Goal: Transaction & Acquisition: Purchase product/service

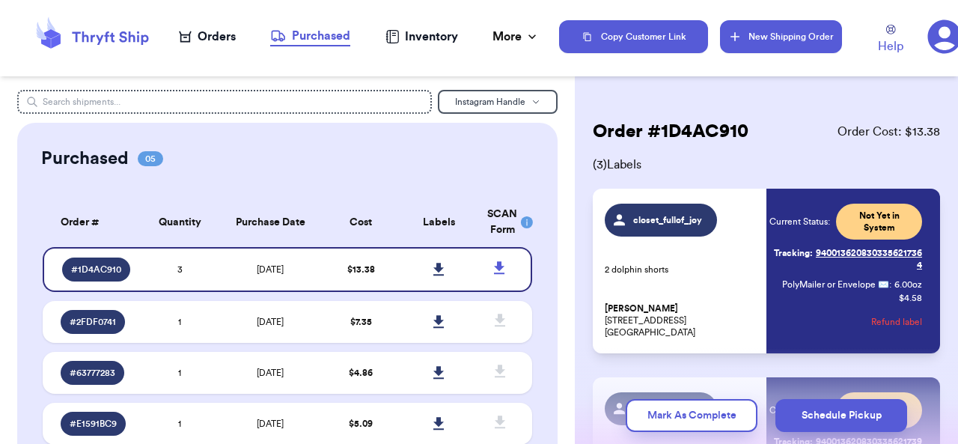
click at [766, 40] on button "New Shipping Order" at bounding box center [781, 36] width 123 height 33
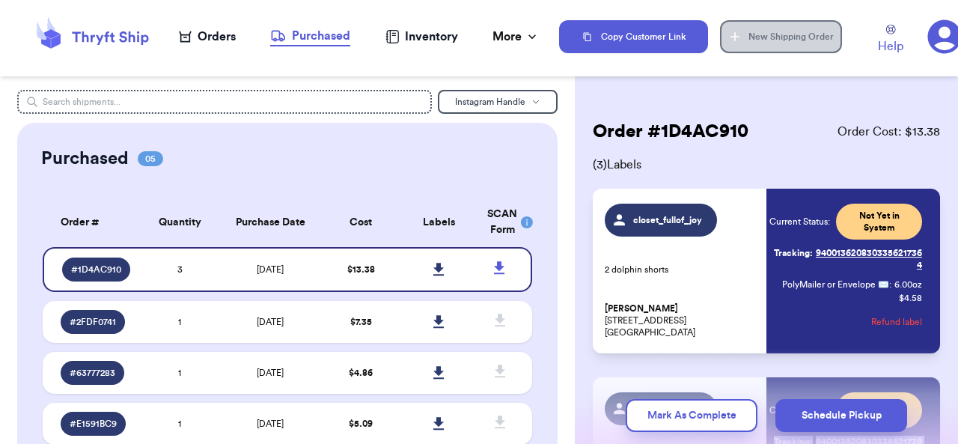
scroll to position [261, 0]
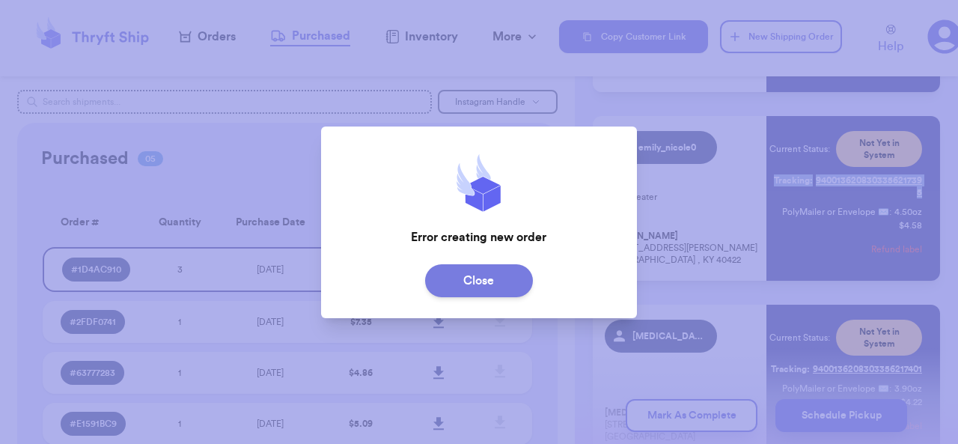
click at [493, 287] on button "Close" at bounding box center [479, 280] width 108 height 33
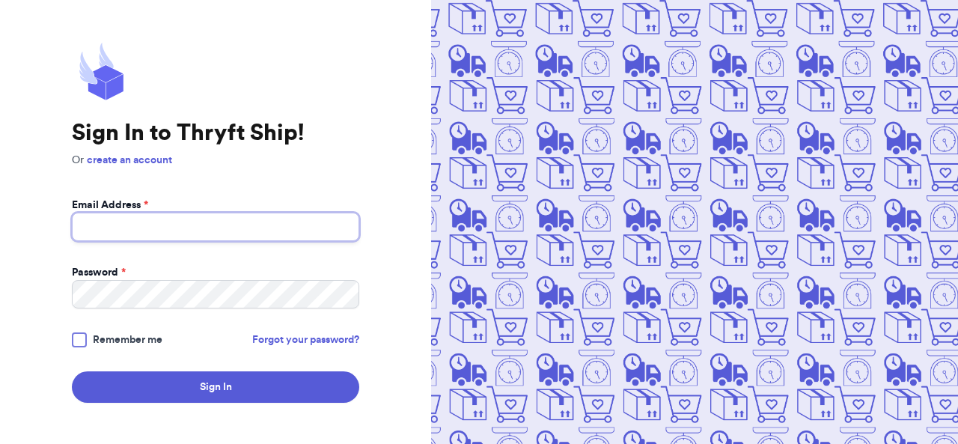
type input "[EMAIL_ADDRESS][DOMAIN_NAME]"
click at [228, 408] on div "Sign In to Thryft Ship! Or create an account Email Address * [EMAIL_ADDRESS][DO…" at bounding box center [215, 222] width 431 height 444
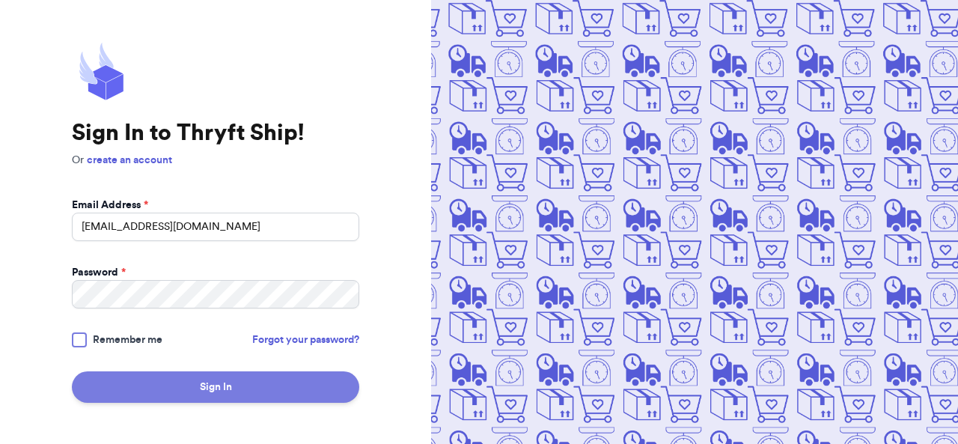
click at [228, 397] on button "Sign In" at bounding box center [215, 386] width 287 height 31
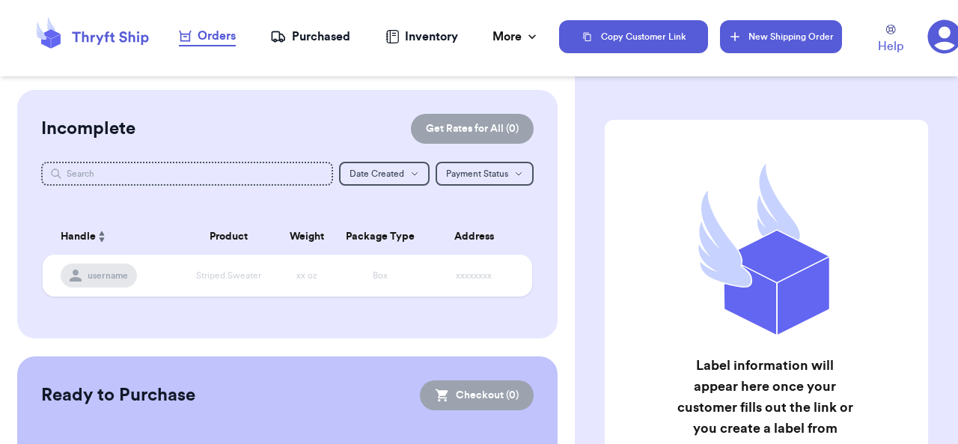
click at [779, 37] on button "New Shipping Order" at bounding box center [781, 36] width 123 height 33
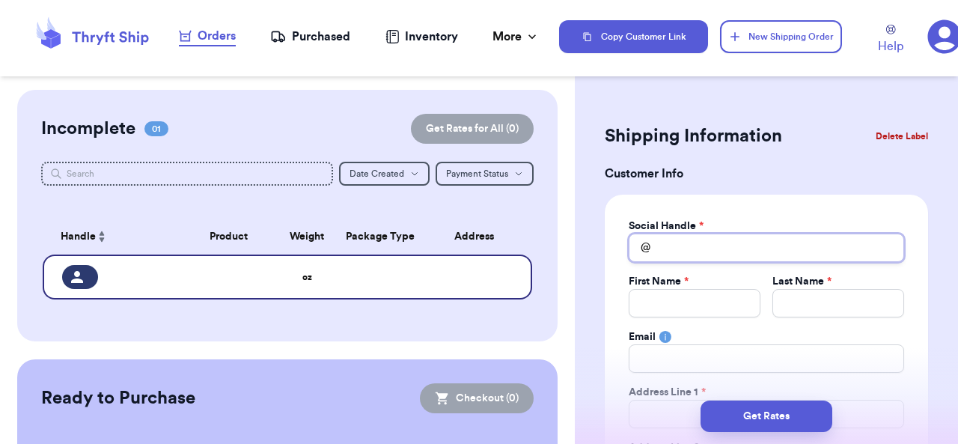
click at [724, 245] on input "Total Amount Paid" at bounding box center [765, 247] width 275 height 28
type input "em"
type input "emi"
type input "[PERSON_NAME]"
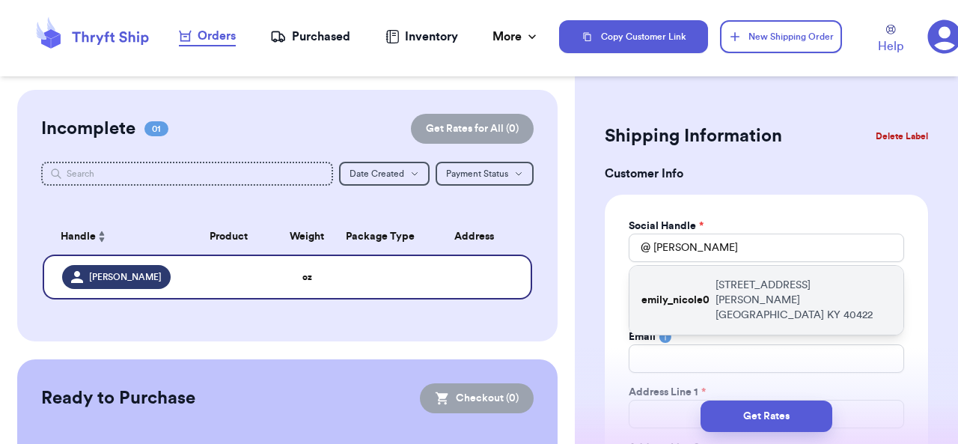
click at [765, 284] on p "[STREET_ADDRESS][PERSON_NAME]" at bounding box center [803, 300] width 176 height 45
type input "emily_nicole0"
type input "[PERSON_NAME]"
type input "[STREET_ADDRESS][PERSON_NAME]"
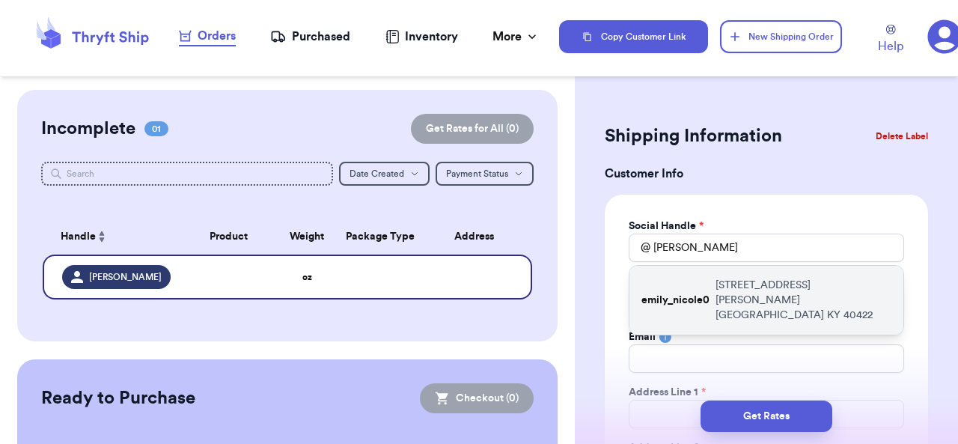
type input "[GEOGRAPHIC_DATA]"
select select "KY"
type input "40422"
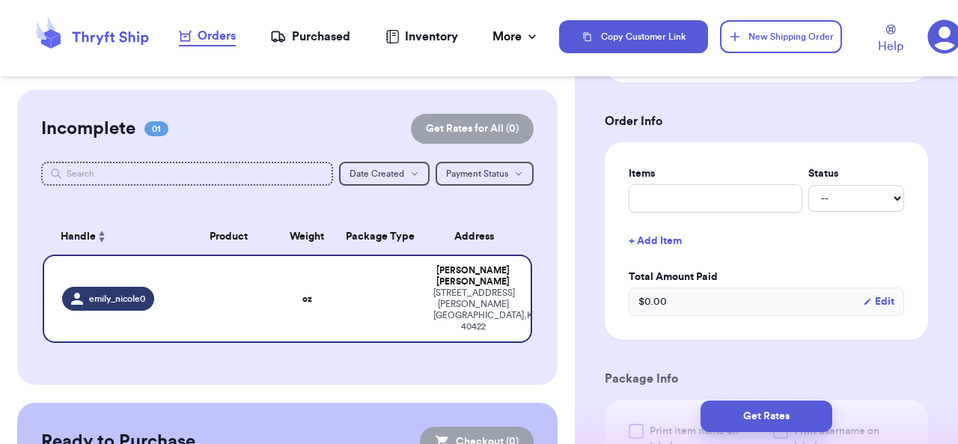
scroll to position [538, 0]
click at [739, 199] on input "text" at bounding box center [715, 196] width 174 height 28
type input "f"
type input "fa"
type input "fal"
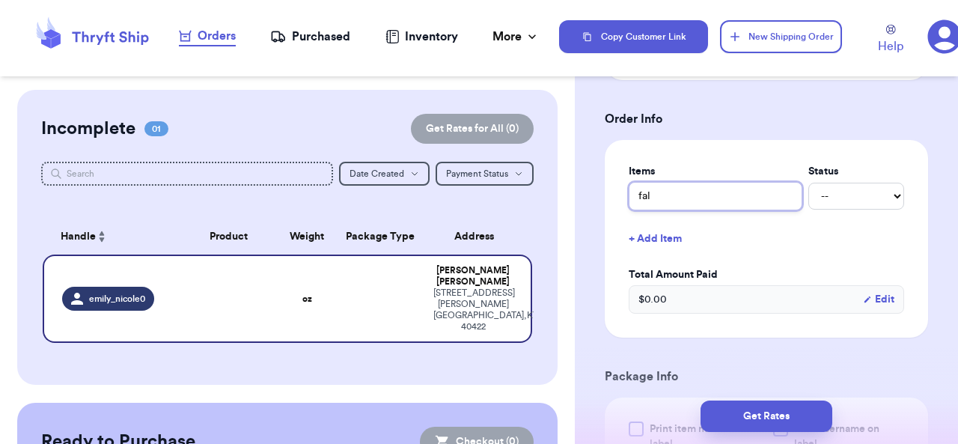
type input "fall"
type input "fall i"
type input "fall it"
type input "fall ite"
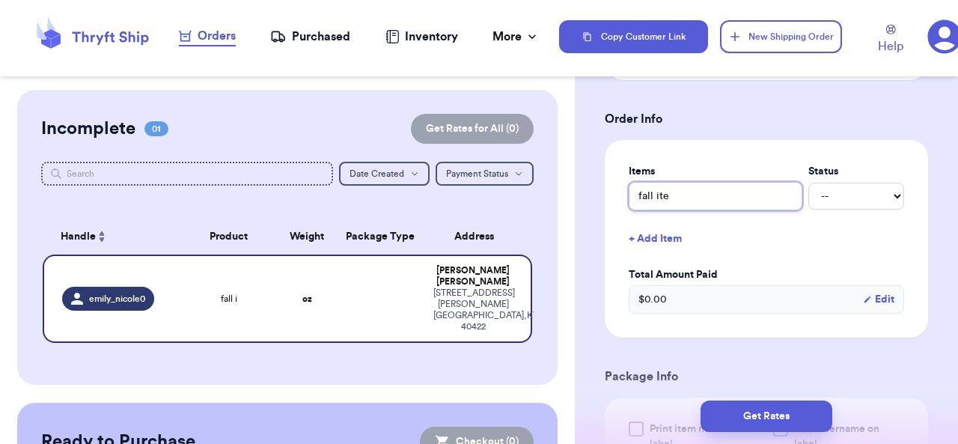
type input "fall item"
type input "fall items"
click at [935, 214] on div "Shipping Information Delete Label Customer Info Social Handle * @ emily_nicole0…" at bounding box center [766, 295] width 383 height 1487
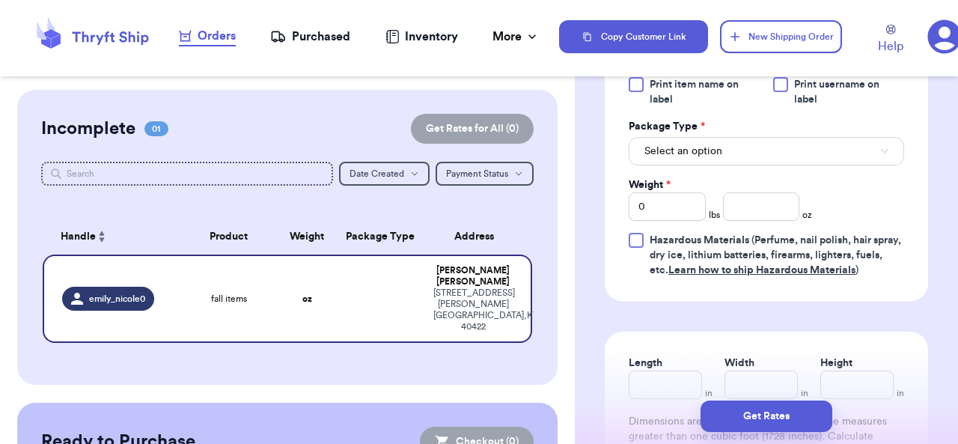
scroll to position [885, 0]
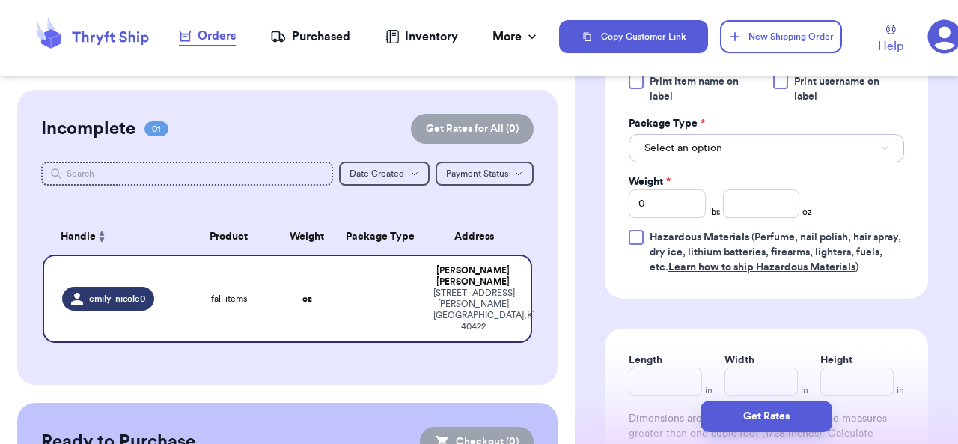
click at [842, 150] on button "Select an option" at bounding box center [765, 148] width 275 height 28
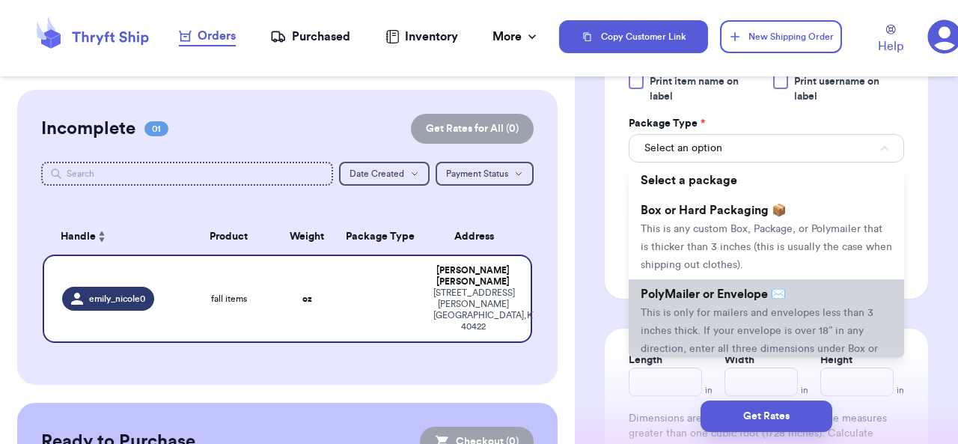
click at [796, 311] on span "This is only for mailers and envelopes less than 3 inches thick. If your envelo…" at bounding box center [758, 339] width 237 height 64
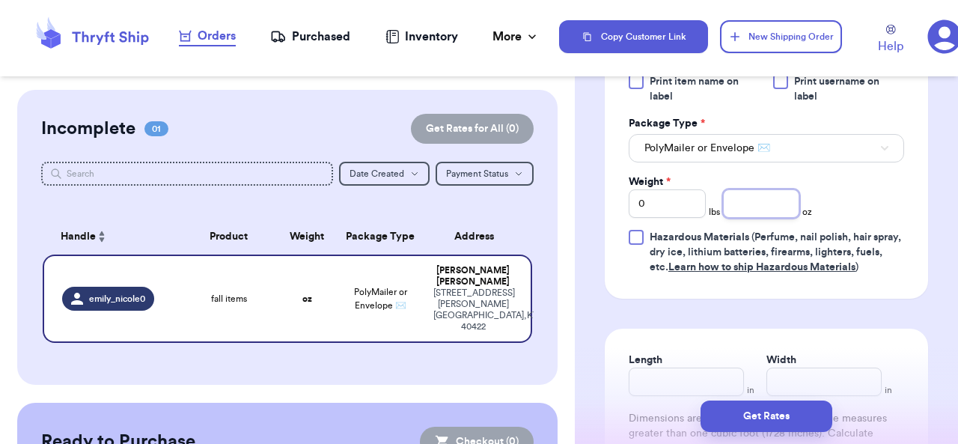
click at [761, 198] on input "number" at bounding box center [761, 203] width 77 height 28
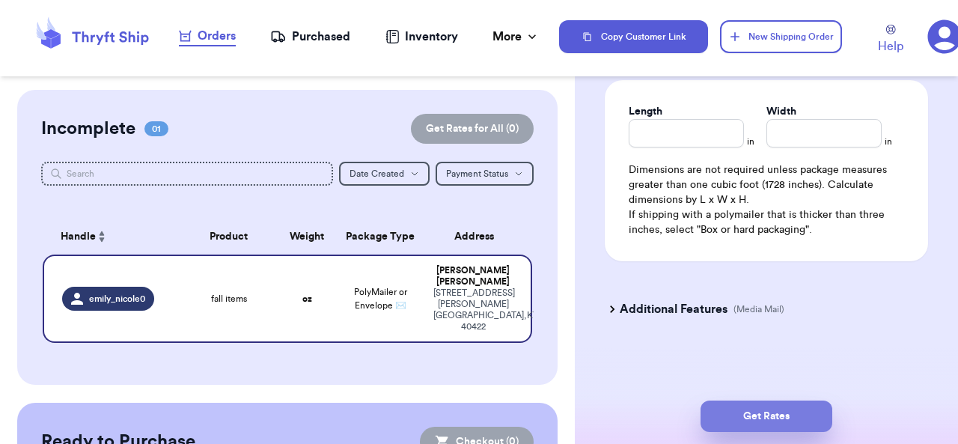
type input "13.9"
click at [809, 417] on button "Get Rates" at bounding box center [766, 415] width 132 height 31
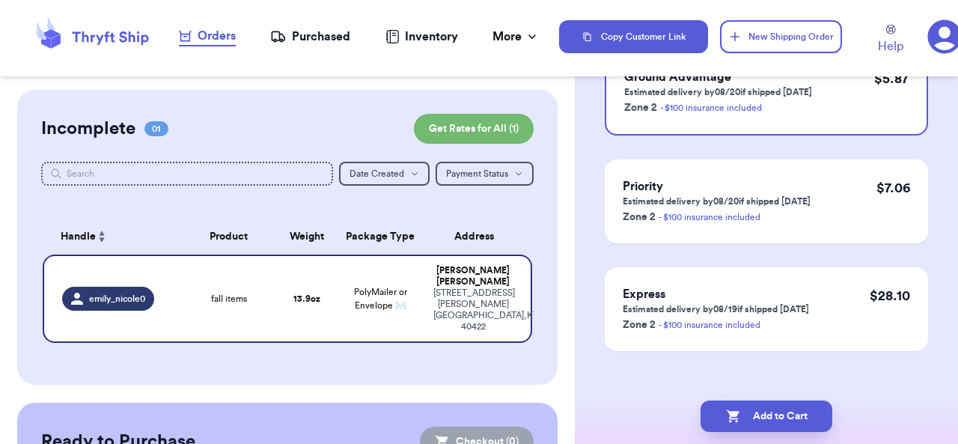
scroll to position [189, 0]
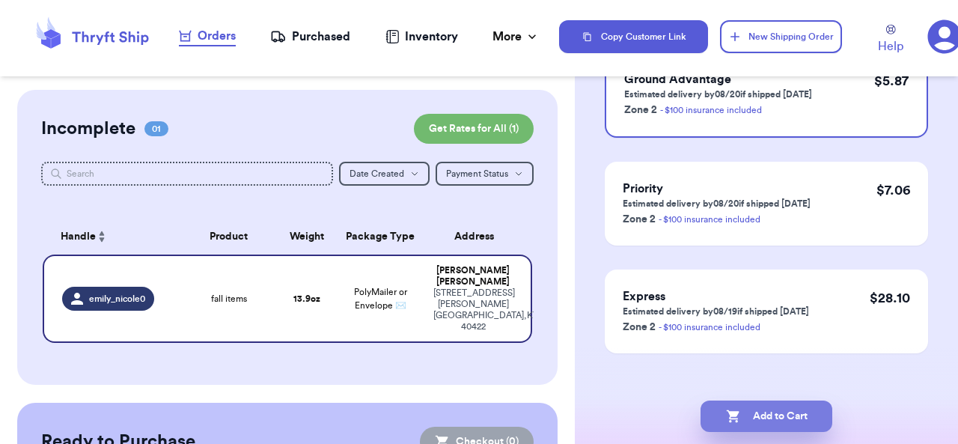
click at [775, 423] on button "Add to Cart" at bounding box center [766, 415] width 132 height 31
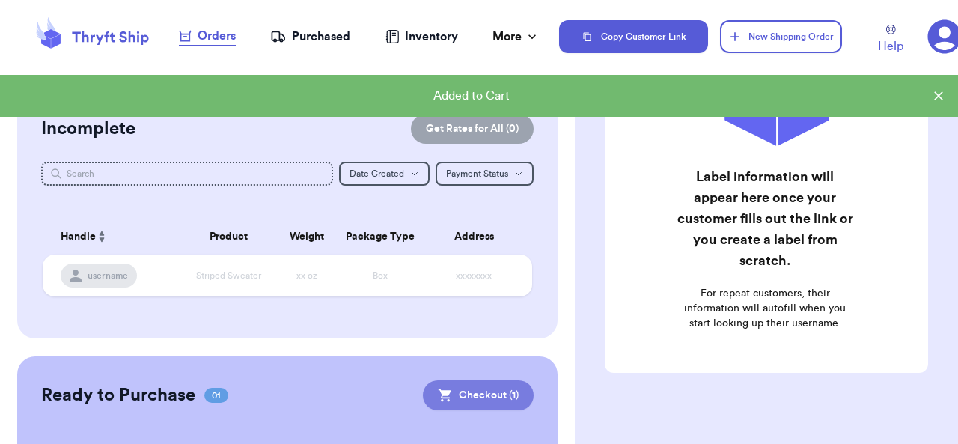
click at [486, 396] on button "Checkout ( 1 )" at bounding box center [478, 395] width 111 height 30
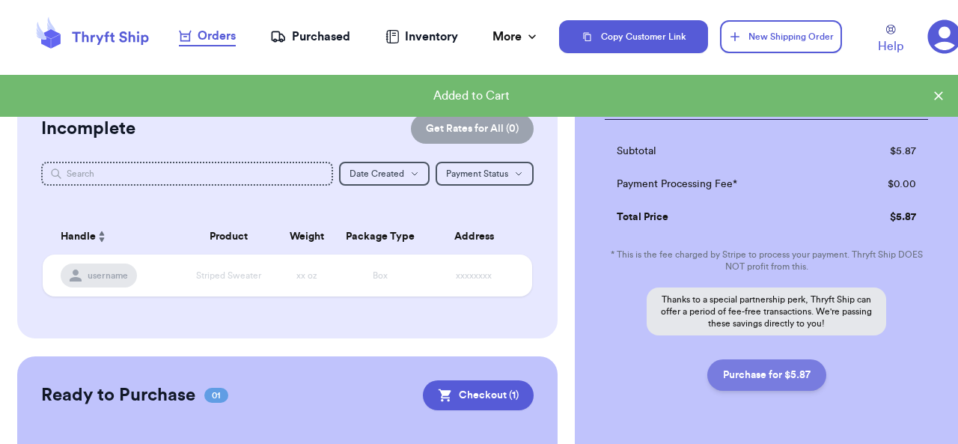
click at [771, 359] on button "Purchase for $5.87" at bounding box center [766, 374] width 119 height 31
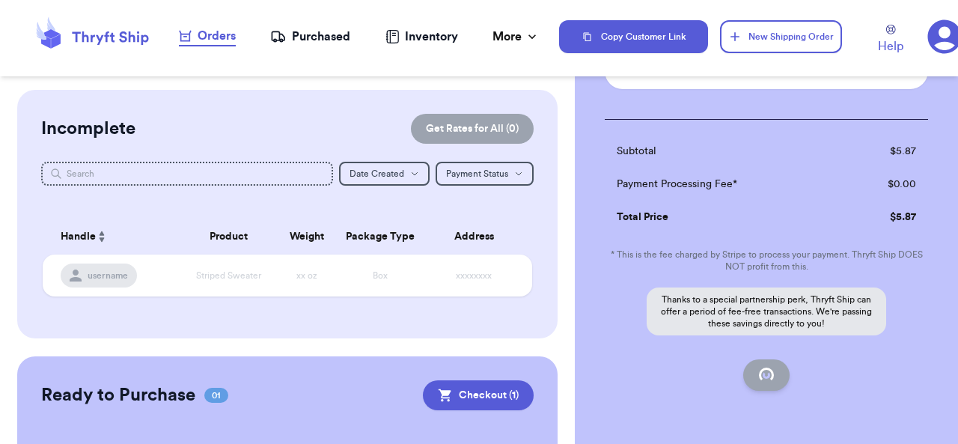
checkbox input "false"
checkbox input "true"
